Goal: Task Accomplishment & Management: Manage account settings

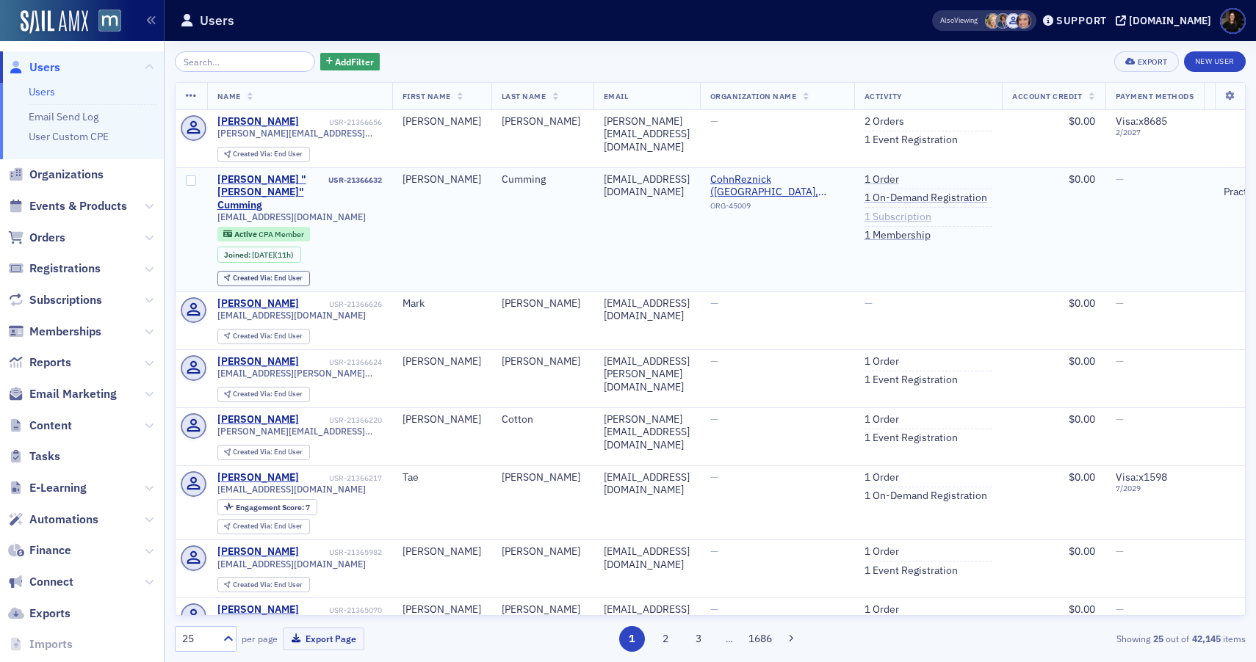
click at [924, 217] on link "1 Subscription" at bounding box center [897, 217] width 67 height 13
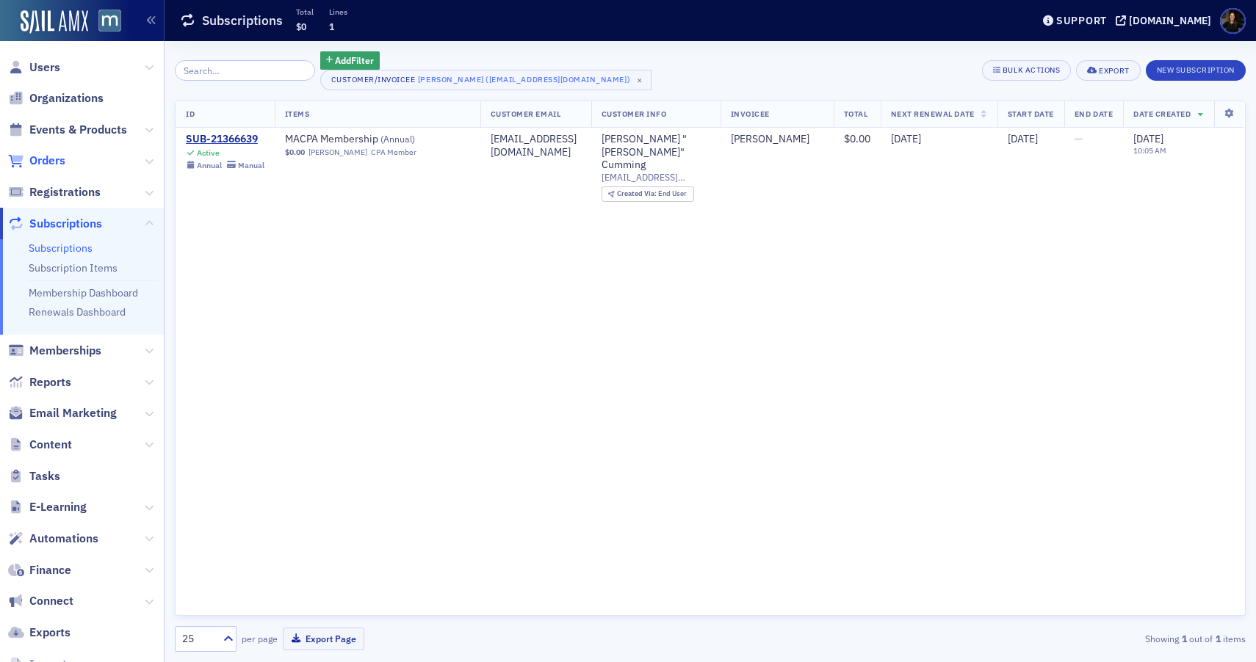
click at [61, 162] on span "Orders" at bounding box center [47, 161] width 36 height 16
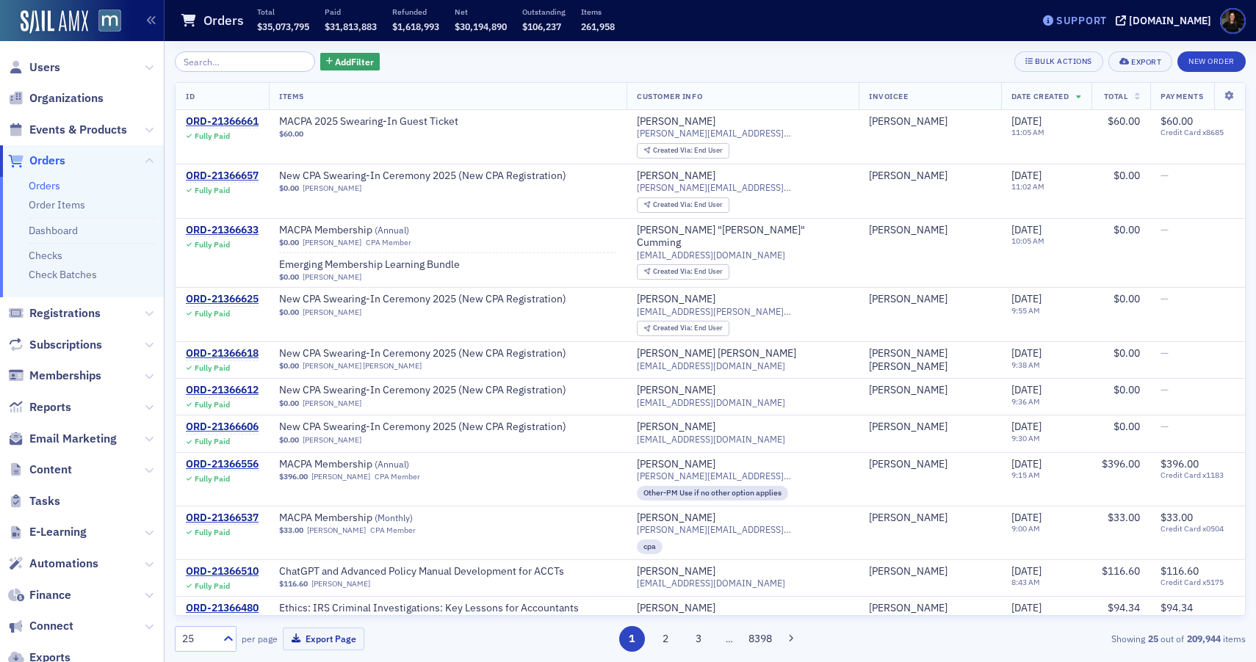
click at [1088, 15] on div "Support" at bounding box center [1081, 20] width 51 height 13
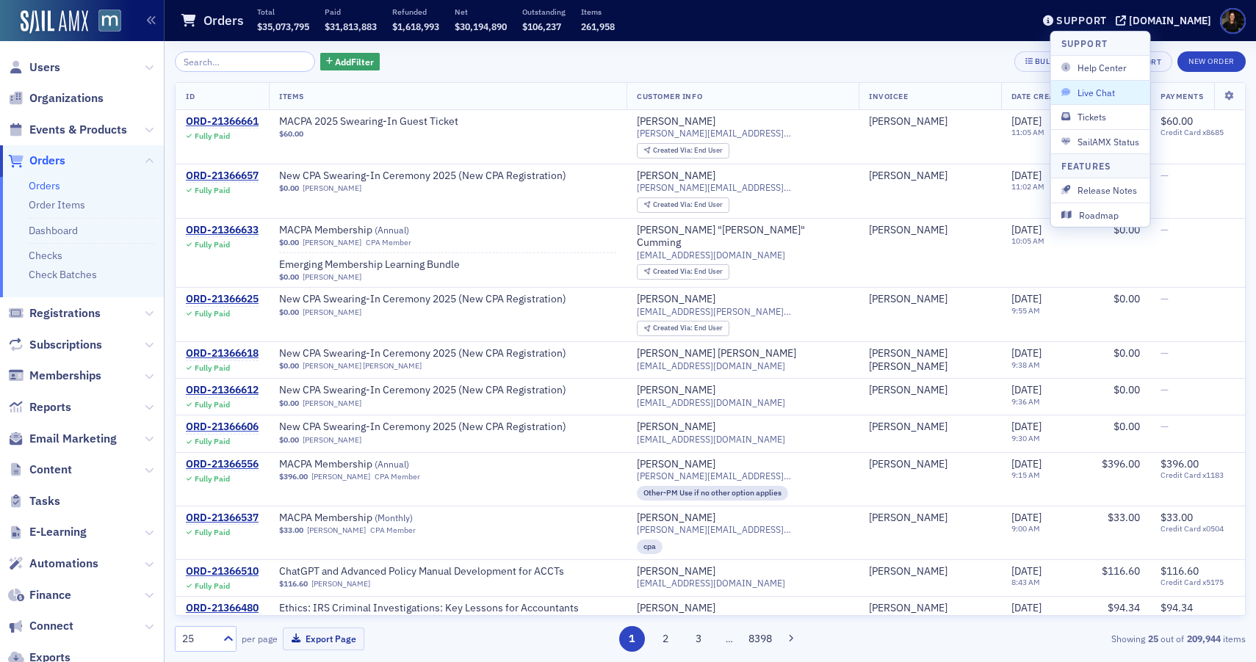
click at [1097, 91] on span "Live Chat" at bounding box center [1100, 92] width 79 height 13
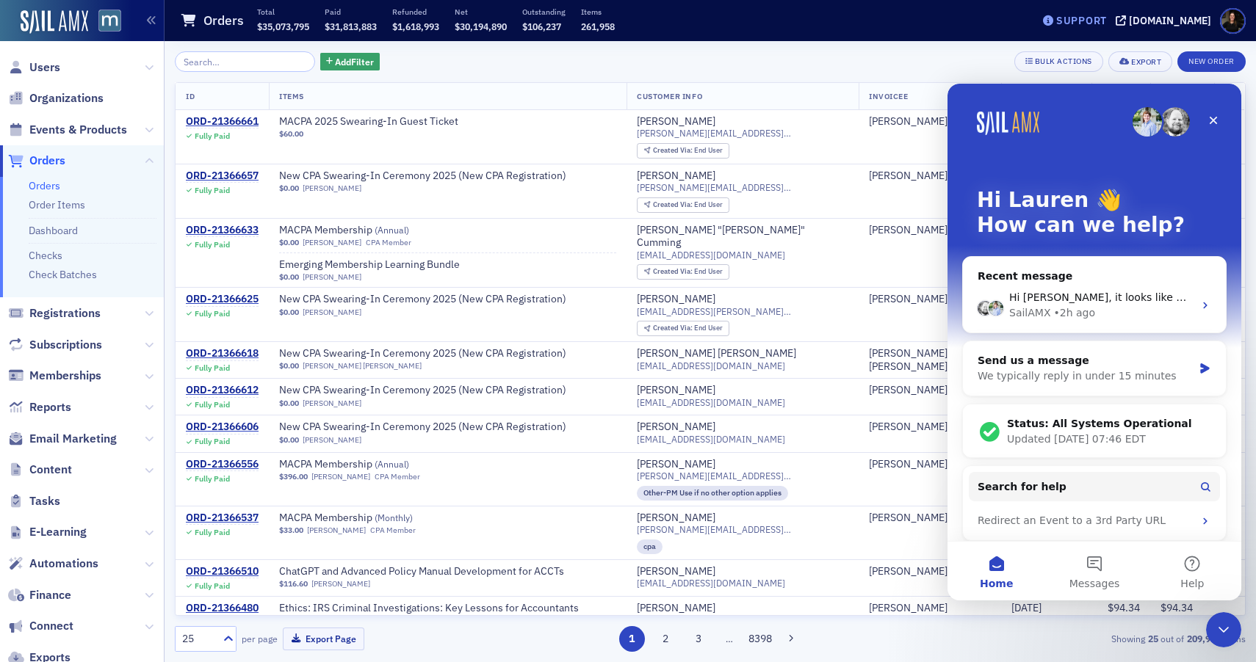
click at [1104, 29] on div "Support" at bounding box center [1074, 20] width 69 height 21
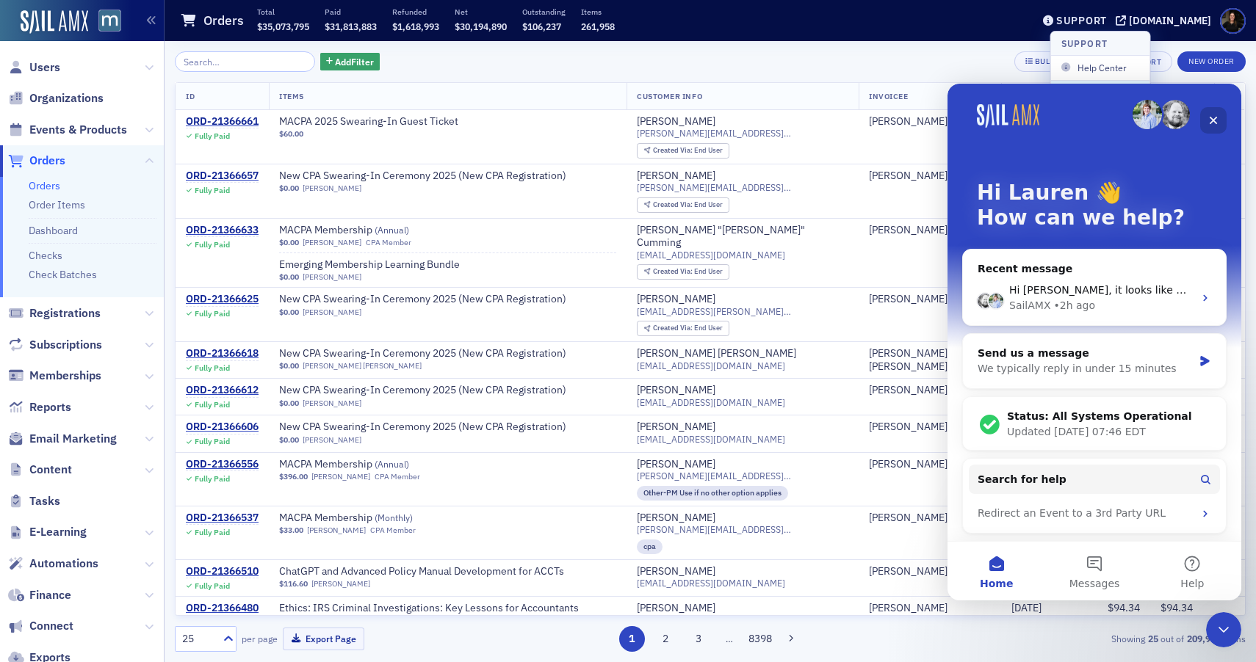
click at [1214, 119] on icon "Close" at bounding box center [1213, 121] width 8 height 8
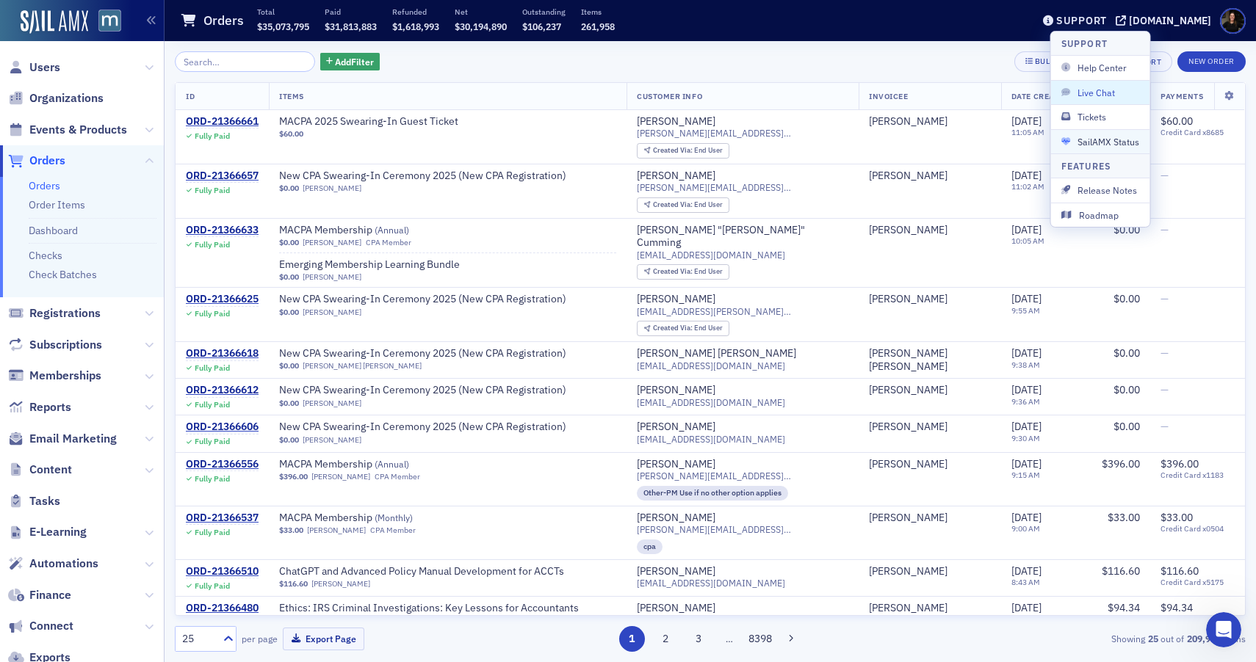
scroll to position [0, 0]
click at [1087, 119] on span "Tickets" at bounding box center [1100, 116] width 79 height 13
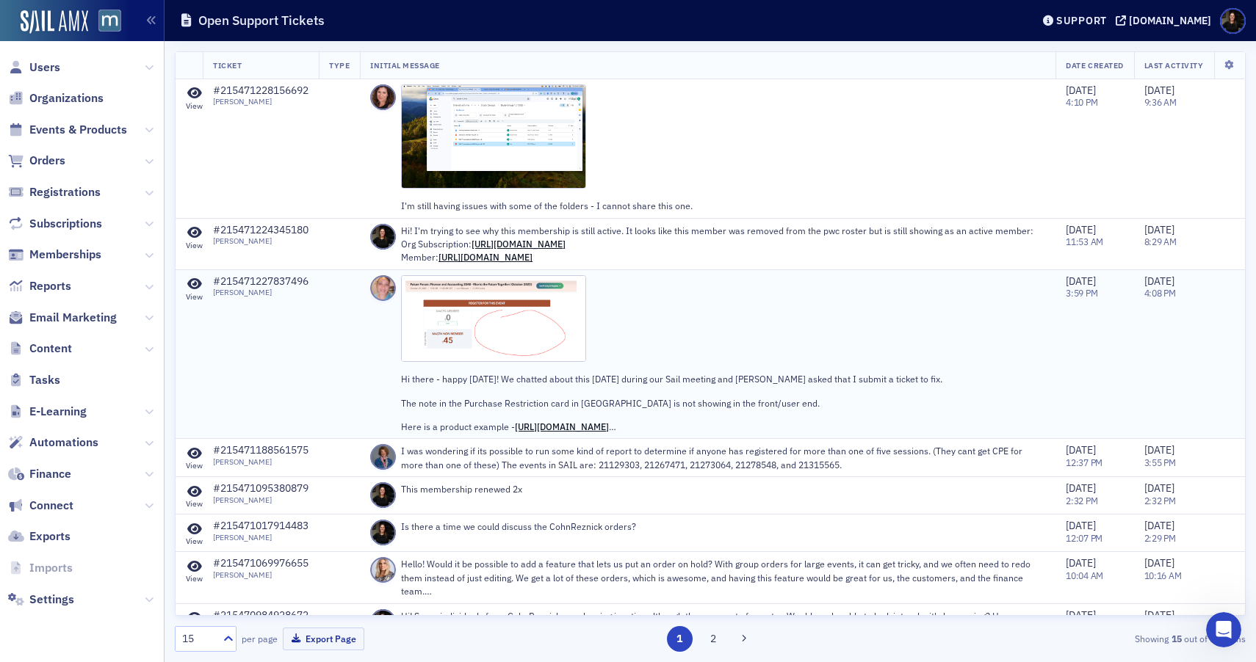
scroll to position [1, 0]
click at [195, 235] on icon at bounding box center [194, 231] width 15 height 13
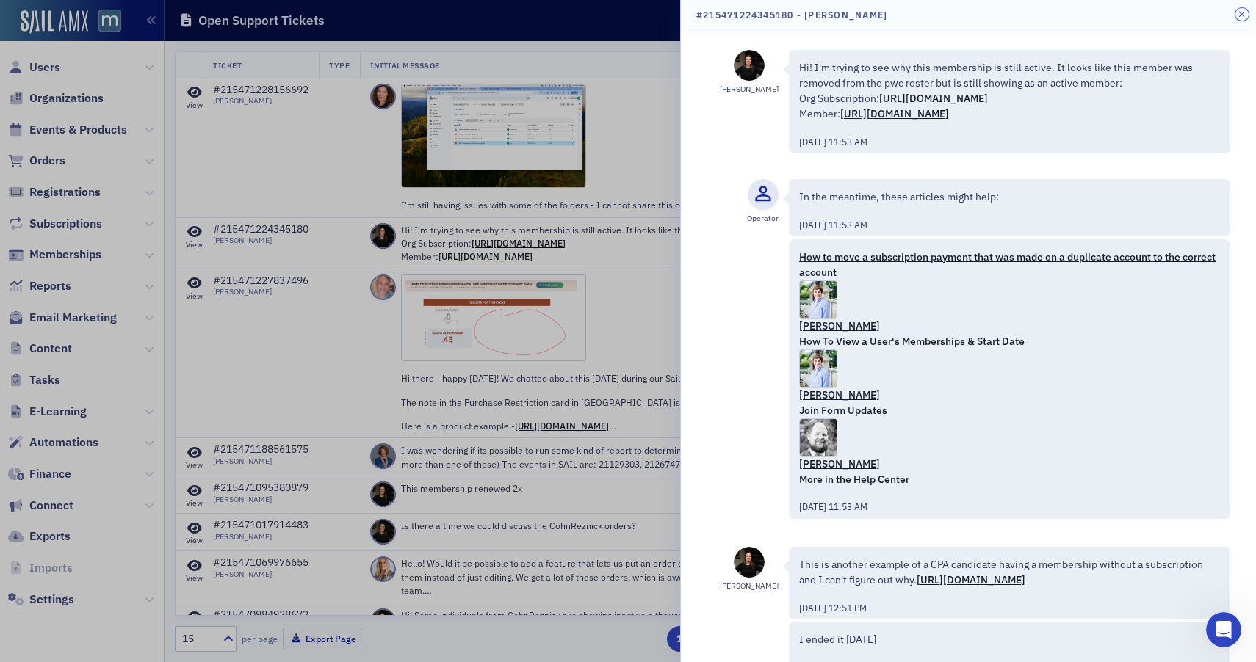
click at [1241, 17] on icon "button" at bounding box center [1241, 14] width 7 height 9
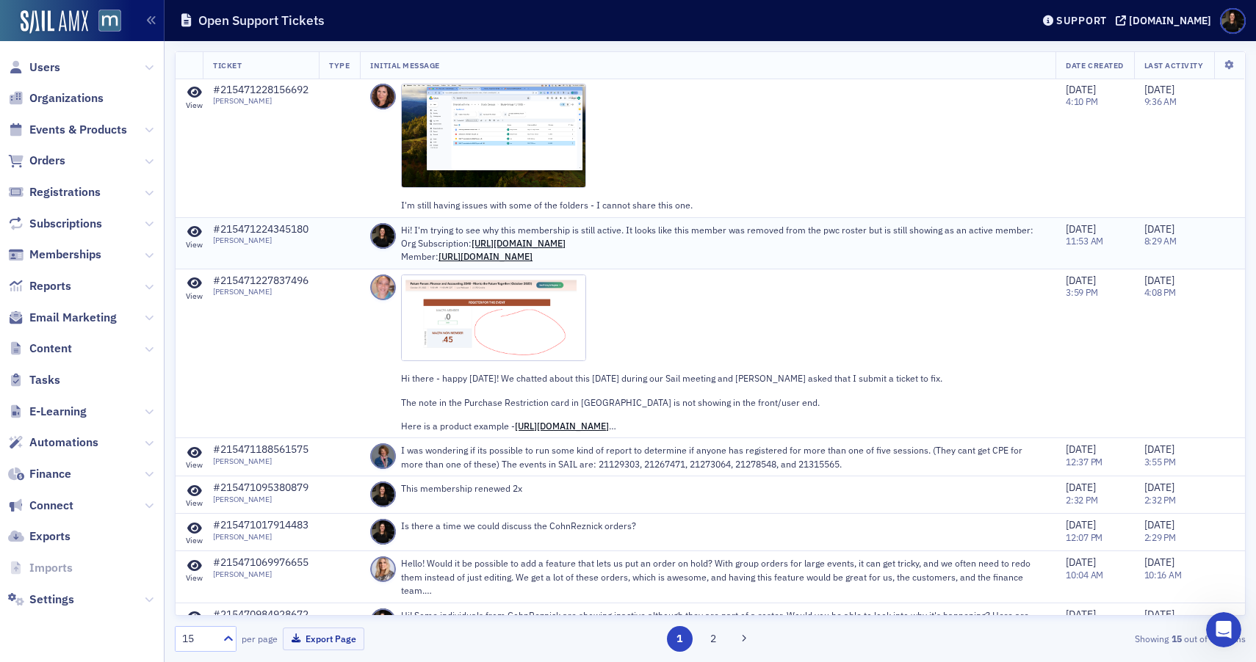
scroll to position [0, 0]
click at [46, 68] on span "Users" at bounding box center [44, 67] width 31 height 16
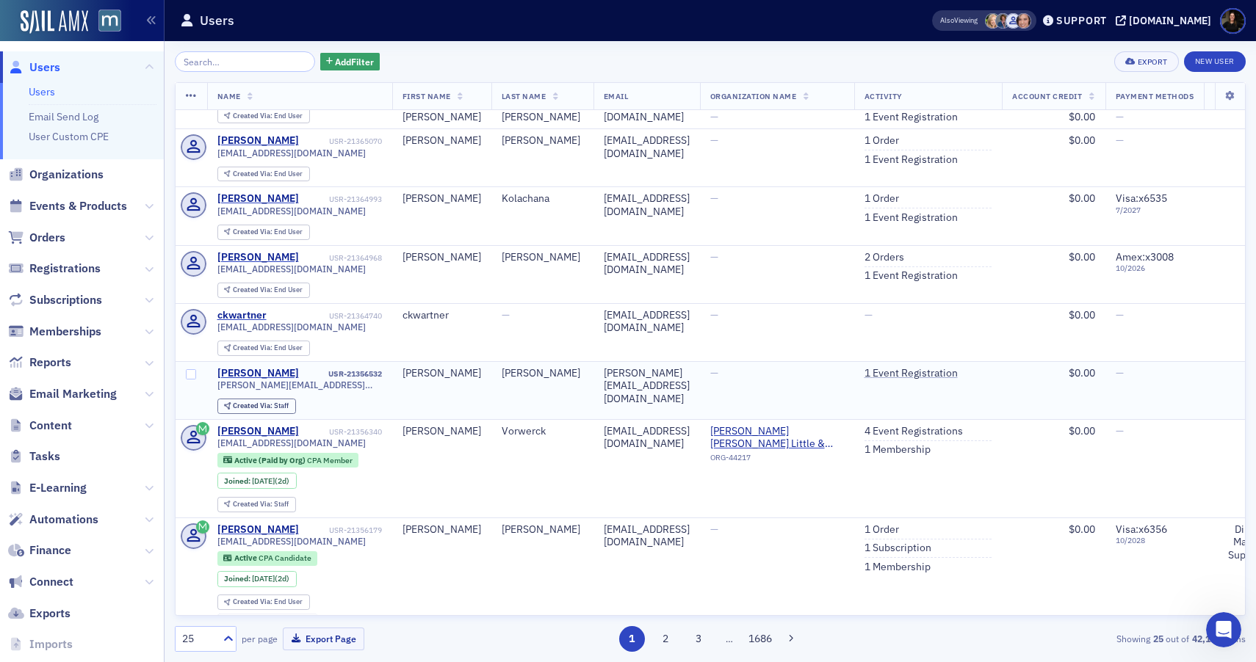
scroll to position [473, 0]
